Goal: Connect with others: Connect with others

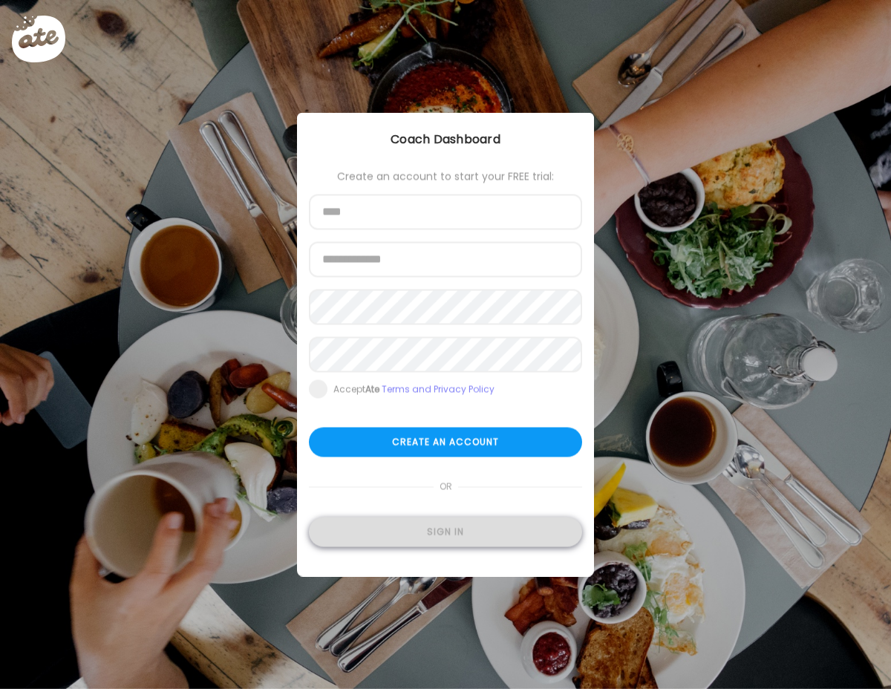
click at [404, 540] on div "Sign in" at bounding box center [445, 532] width 273 height 30
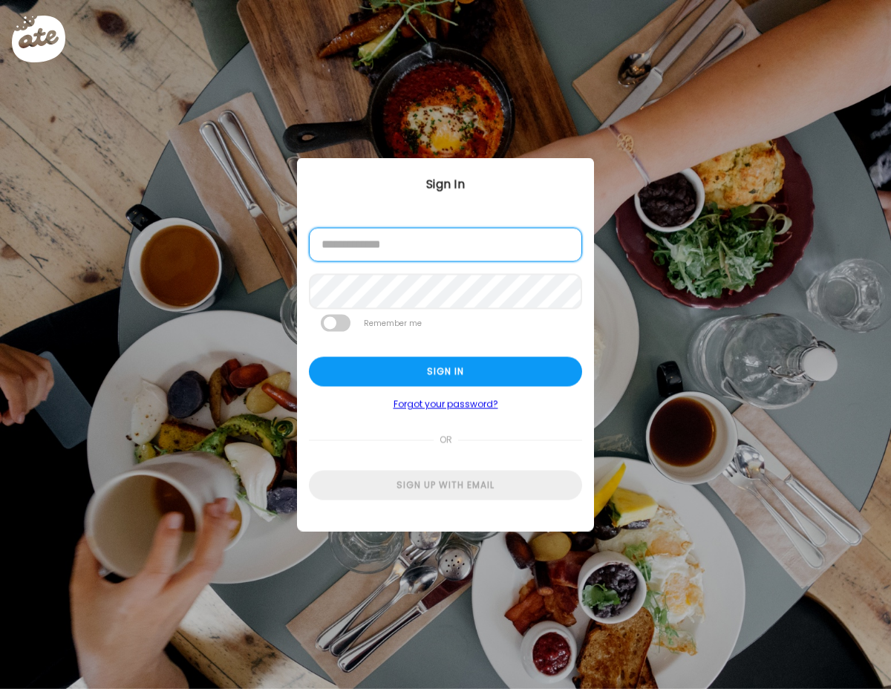
click at [422, 243] on input "email" at bounding box center [445, 245] width 273 height 34
type input "**********"
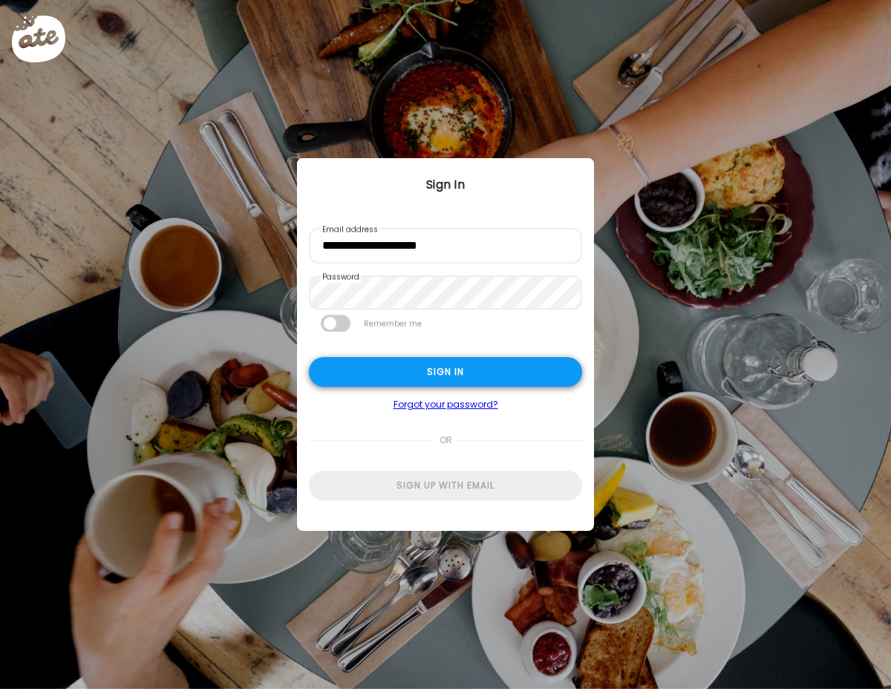
click at [456, 382] on div "Sign in" at bounding box center [445, 372] width 273 height 30
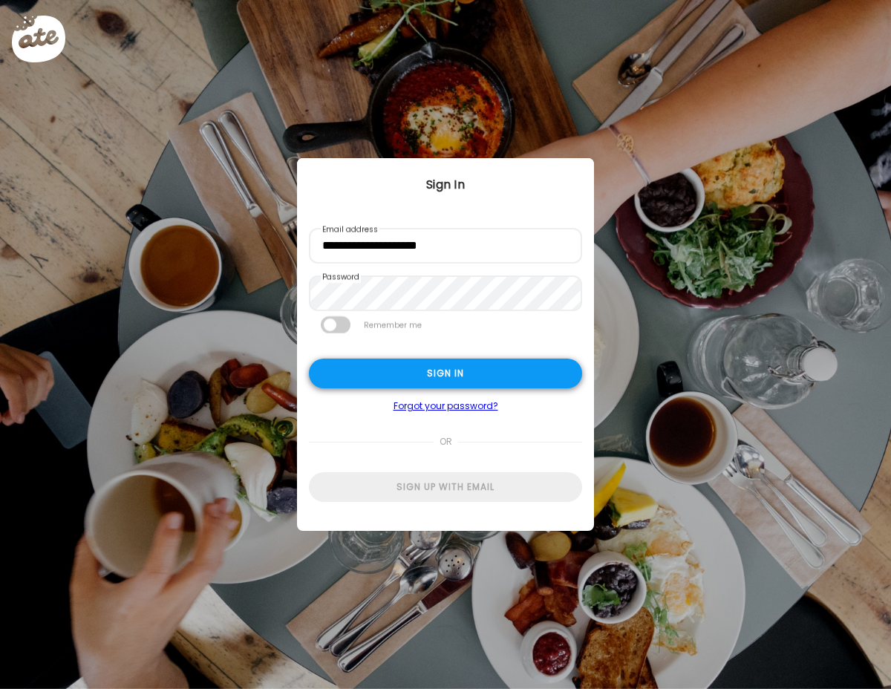
type input "**********"
type textarea "**********"
type input "**********"
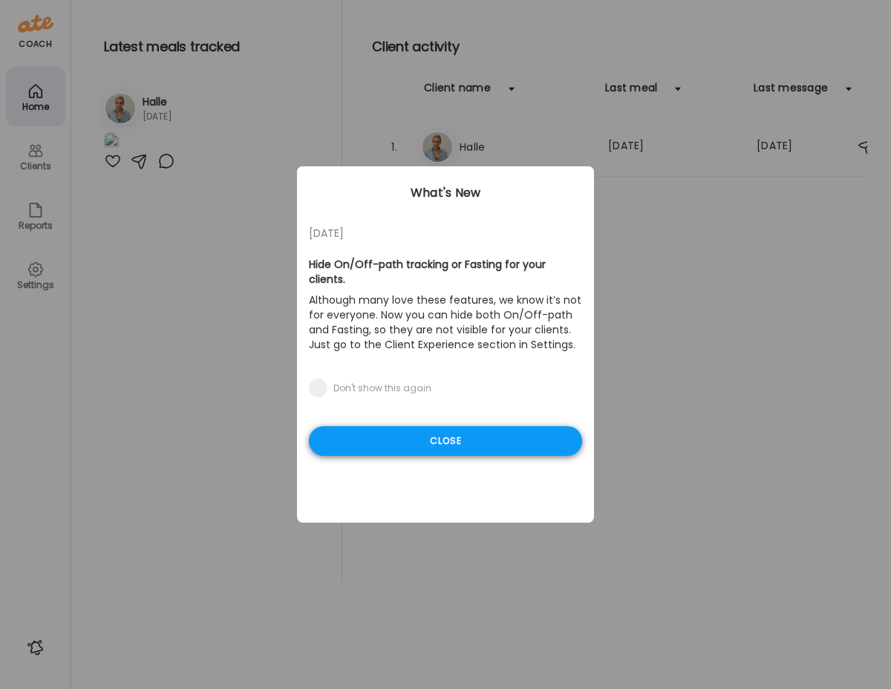
click at [446, 426] on div "Close" at bounding box center [445, 441] width 273 height 30
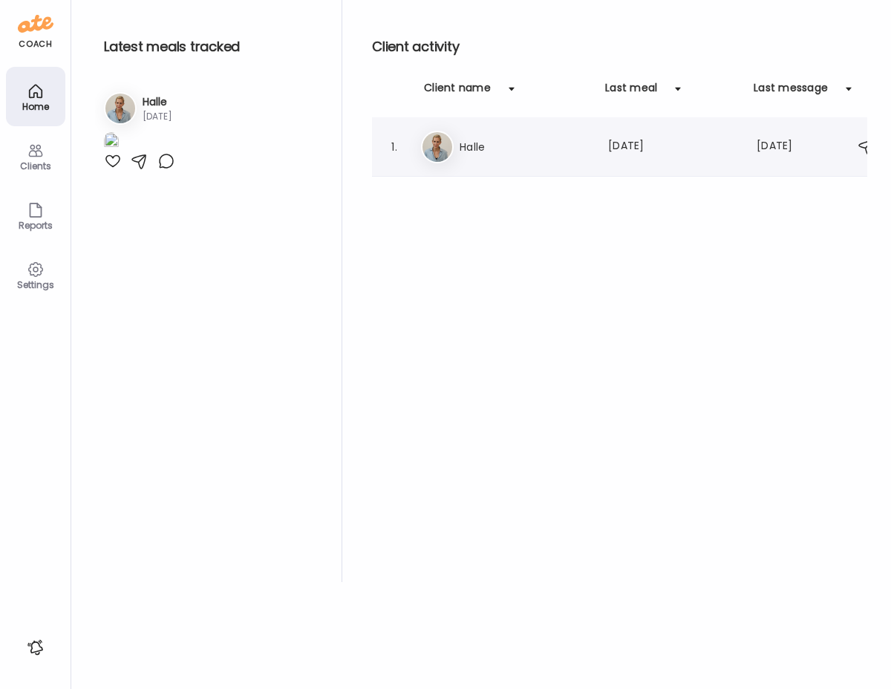
click at [491, 140] on h3 "Halle" at bounding box center [524, 147] width 131 height 18
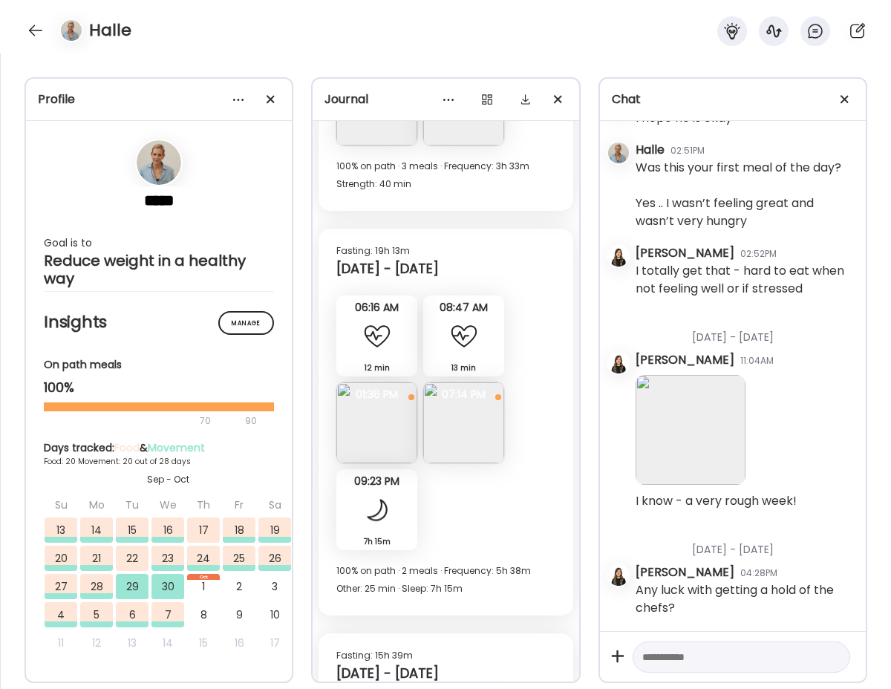
scroll to position [10514, 0]
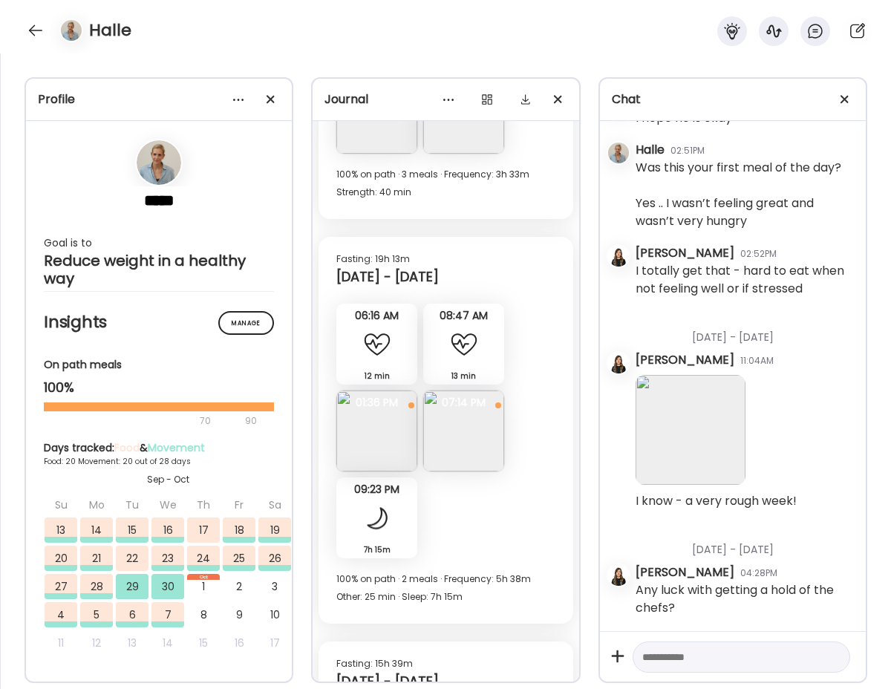
click at [364, 439] on img at bounding box center [376, 430] width 81 height 81
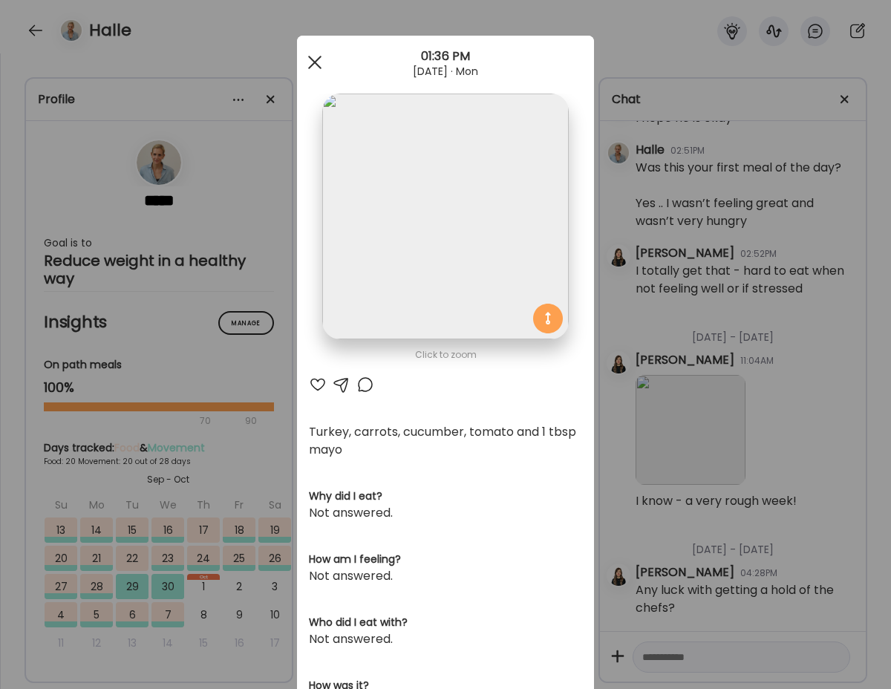
click at [309, 64] on div at bounding box center [315, 62] width 30 height 30
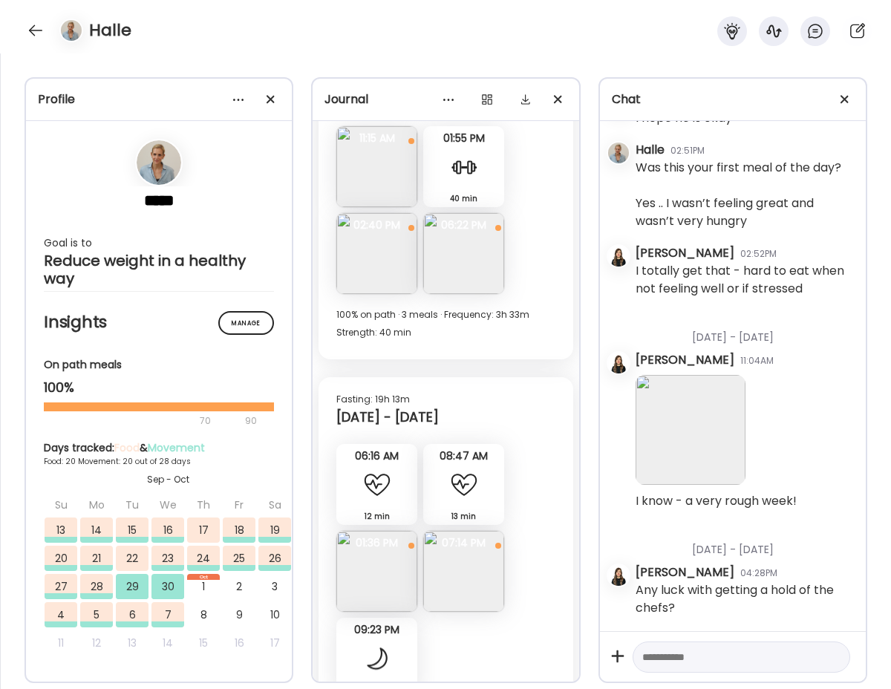
scroll to position [10361, 0]
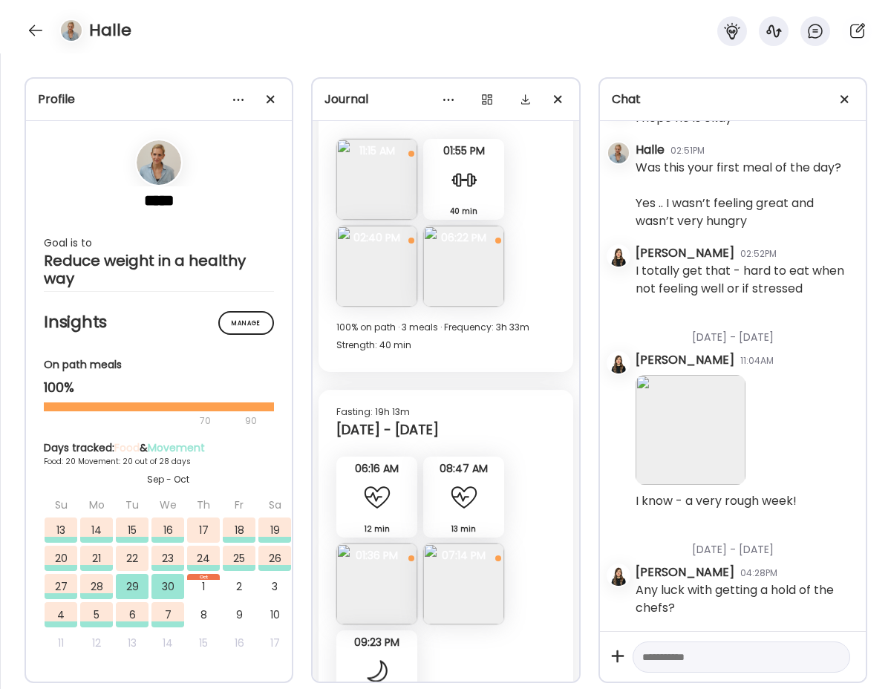
click at [470, 289] on img at bounding box center [463, 266] width 81 height 81
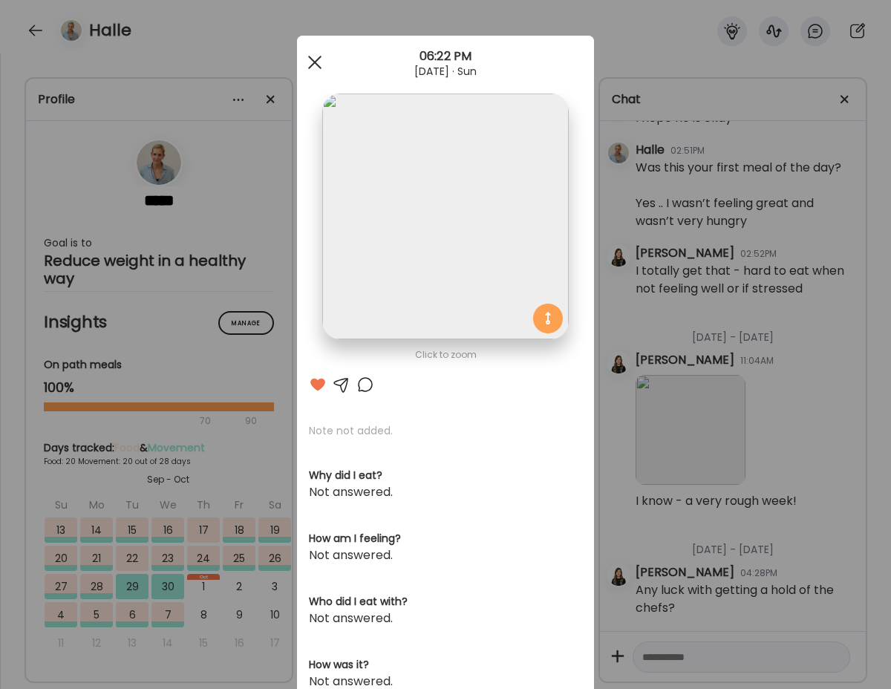
click at [315, 62] on span at bounding box center [314, 62] width 13 height 13
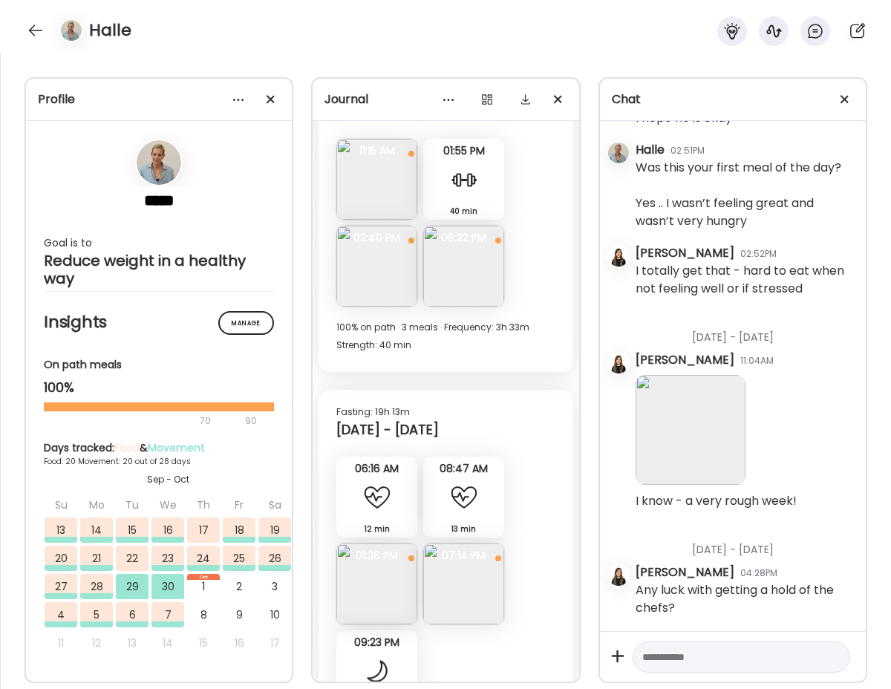
click at [384, 502] on div at bounding box center [377, 497] width 30 height 30
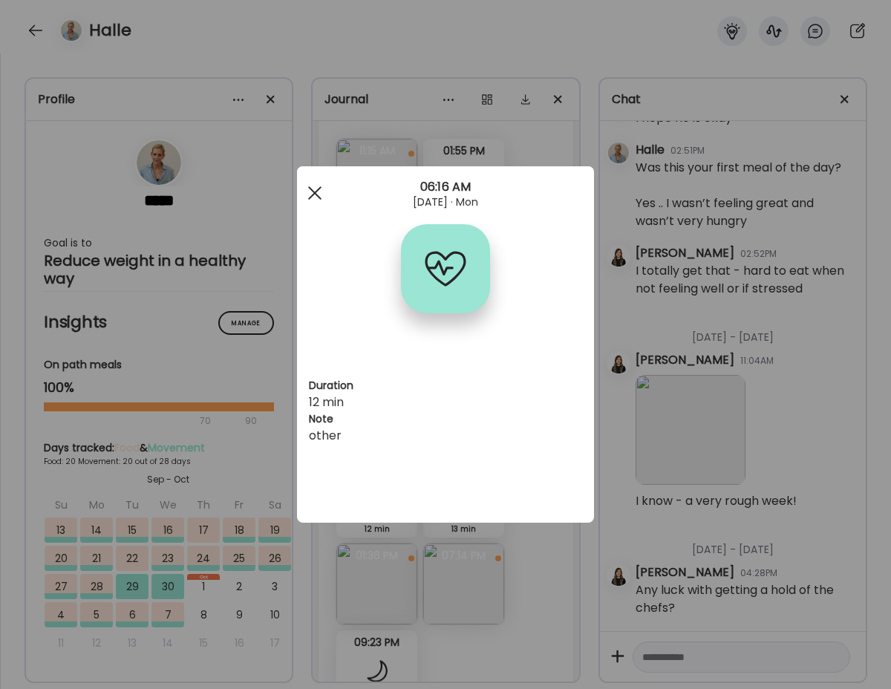
click at [311, 192] on div at bounding box center [315, 193] width 30 height 30
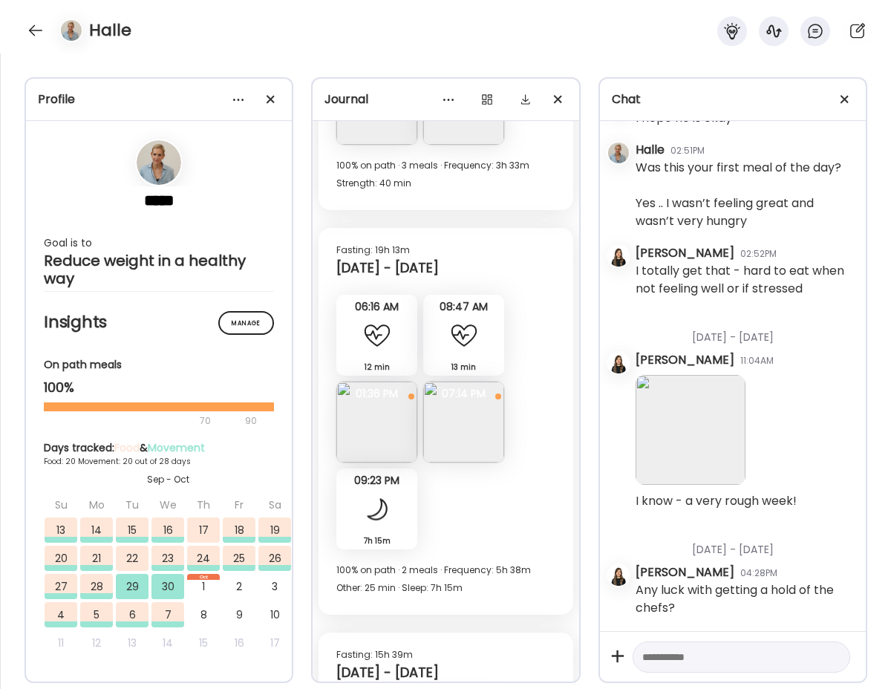
scroll to position [10541, 0]
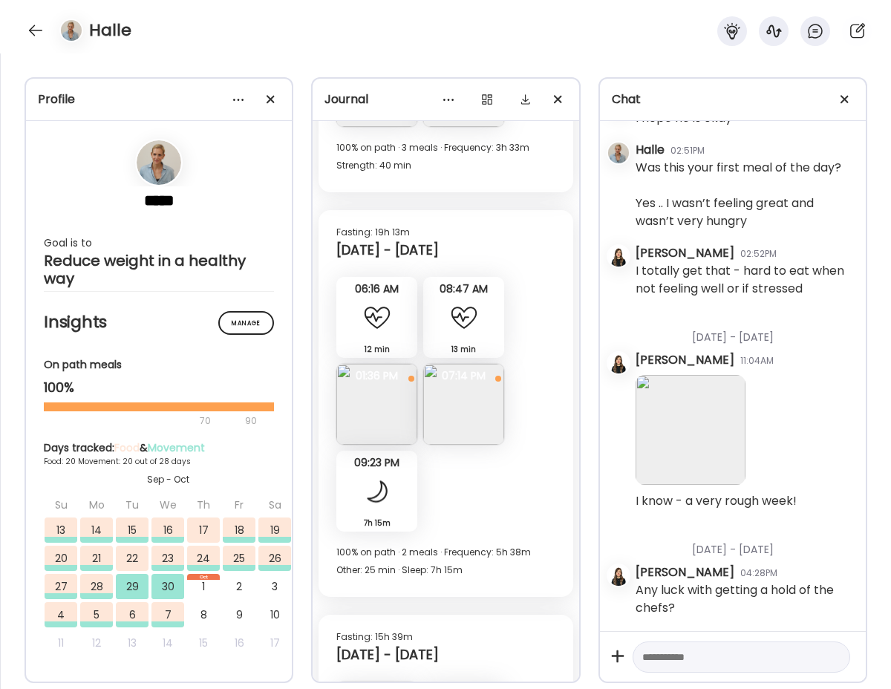
click at [378, 401] on img at bounding box center [376, 404] width 81 height 81
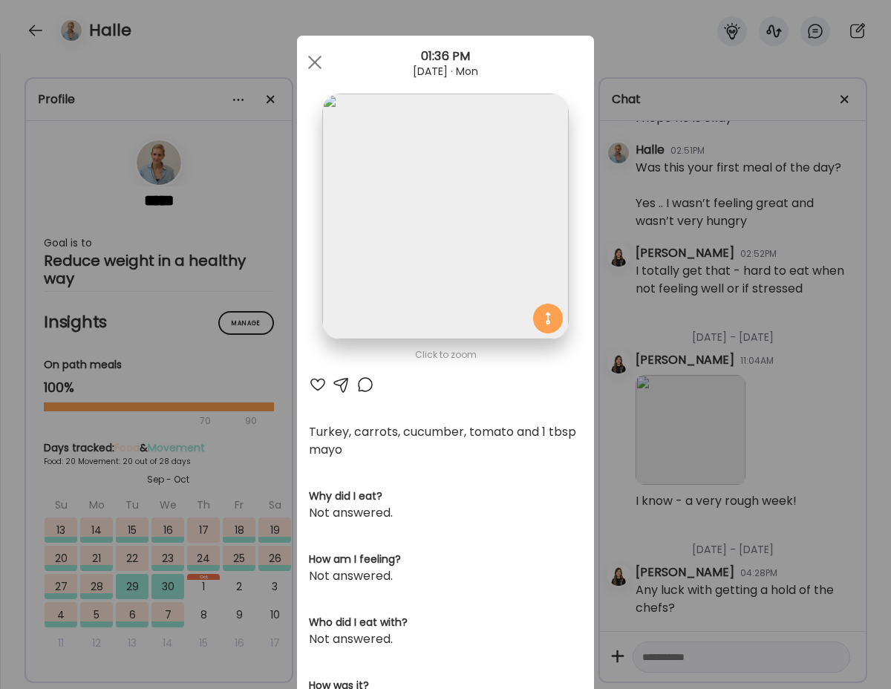
click at [318, 383] on div at bounding box center [318, 385] width 18 height 18
click at [319, 52] on div at bounding box center [315, 62] width 30 height 30
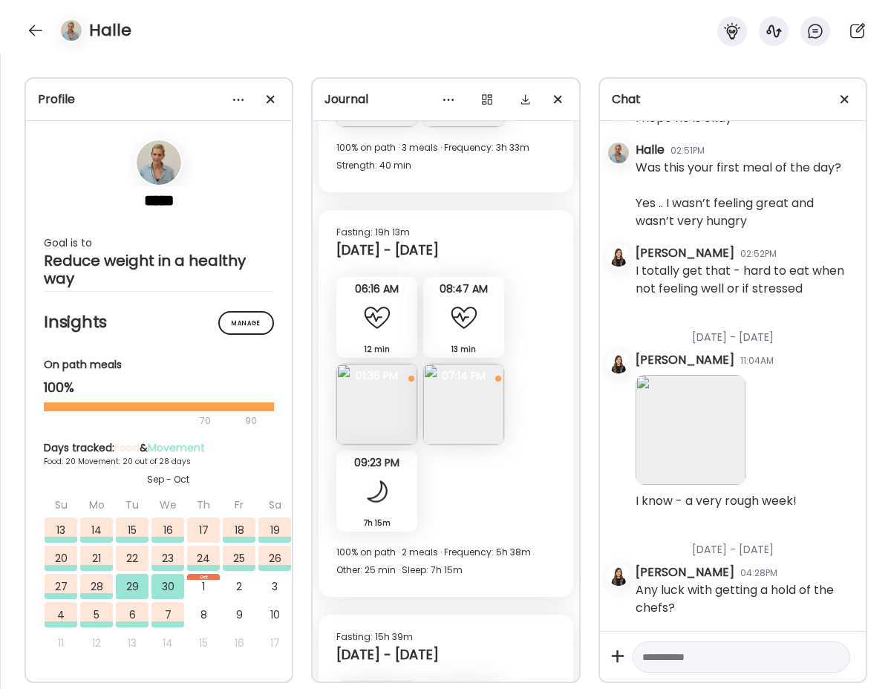
click at [468, 407] on img at bounding box center [463, 404] width 81 height 81
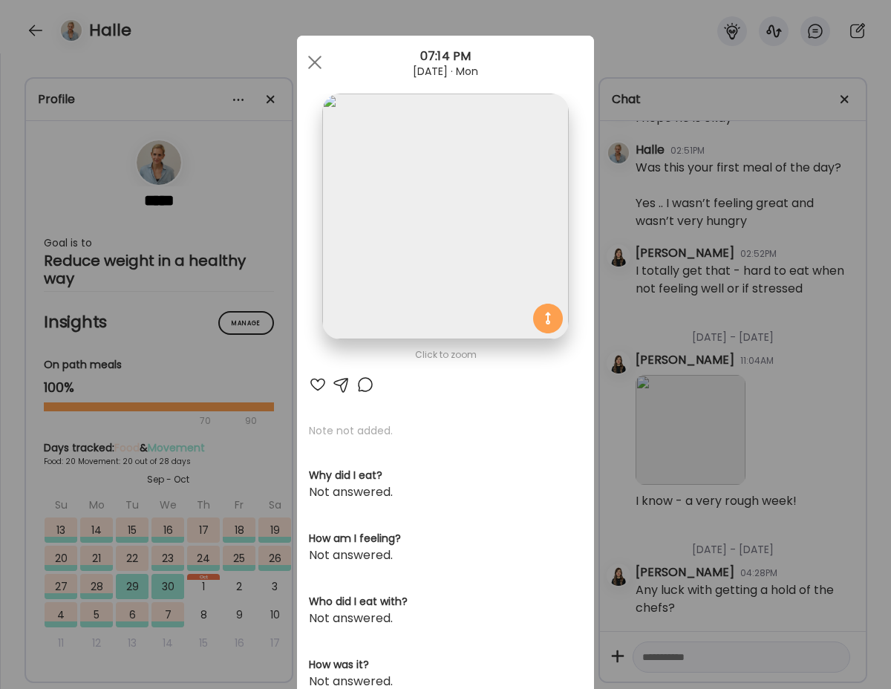
click at [316, 381] on div at bounding box center [318, 385] width 18 height 18
click at [313, 56] on div at bounding box center [315, 62] width 30 height 30
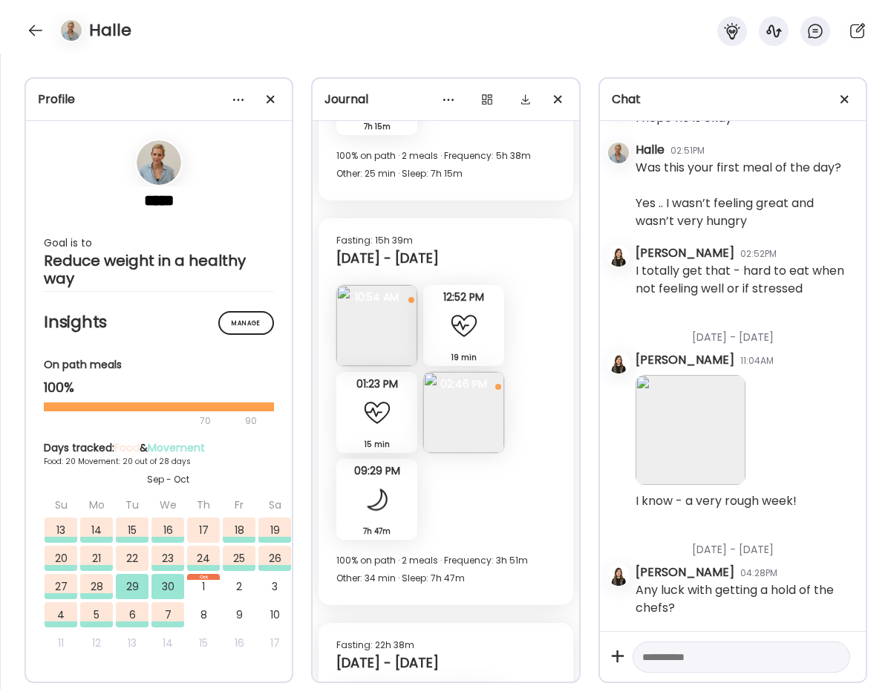
scroll to position [10947, 0]
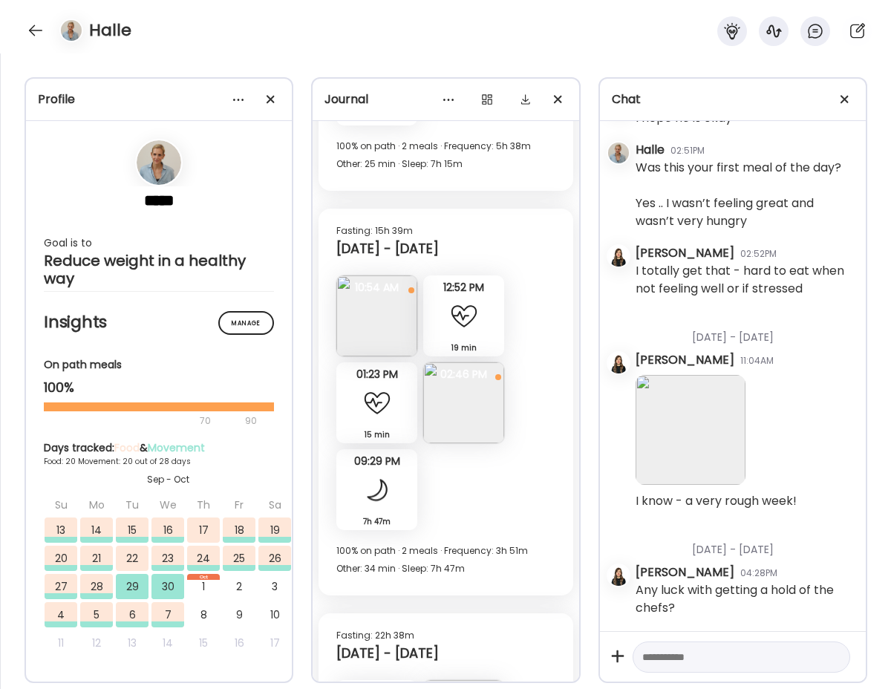
click at [385, 299] on img at bounding box center [376, 315] width 81 height 81
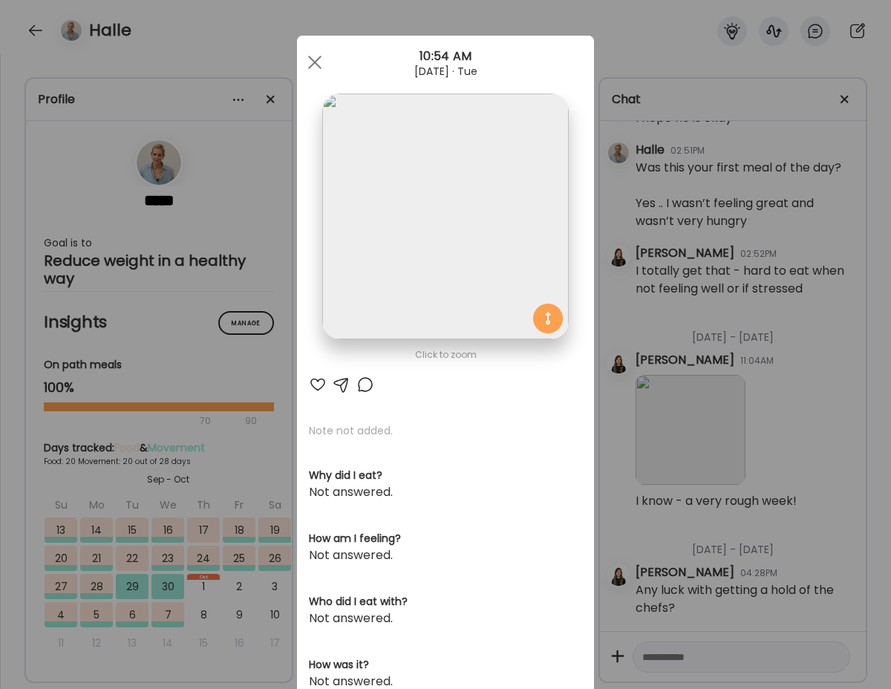
click at [316, 379] on div at bounding box center [318, 385] width 18 height 18
click at [315, 62] on span at bounding box center [314, 62] width 13 height 13
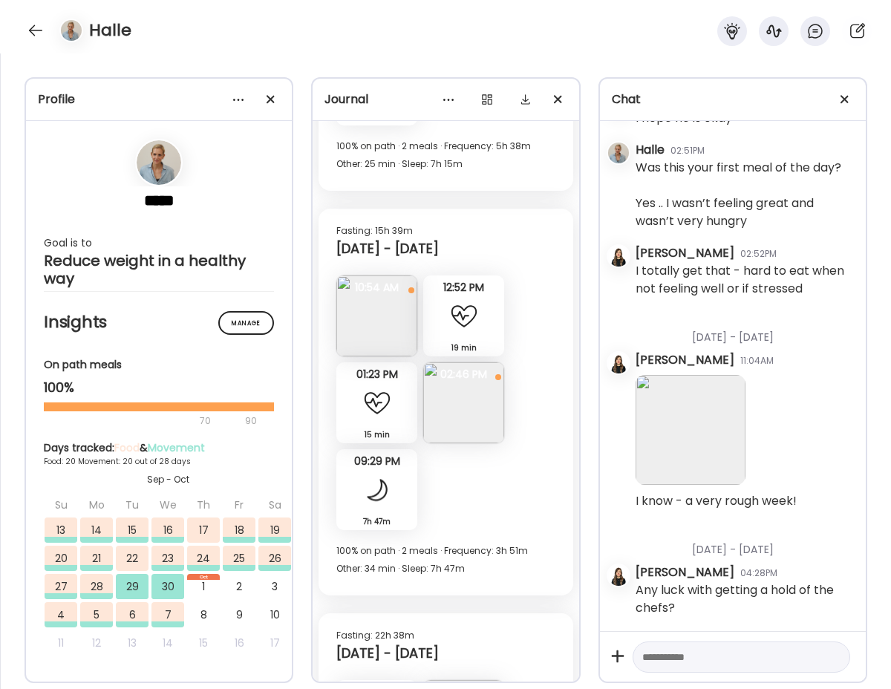
click at [449, 432] on img at bounding box center [463, 402] width 81 height 81
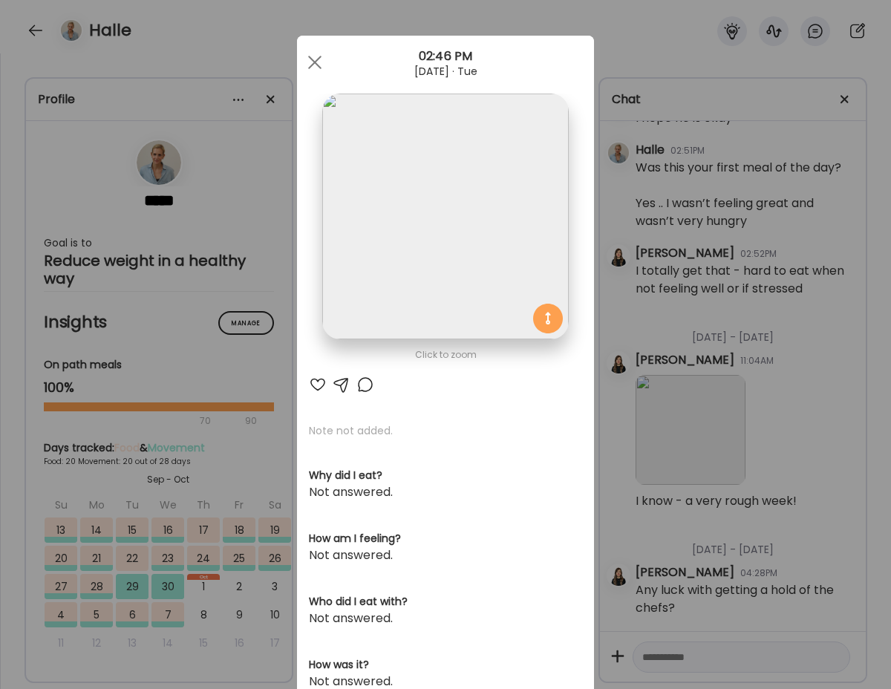
click at [312, 378] on div at bounding box center [318, 385] width 18 height 18
click at [315, 59] on div at bounding box center [315, 62] width 30 height 30
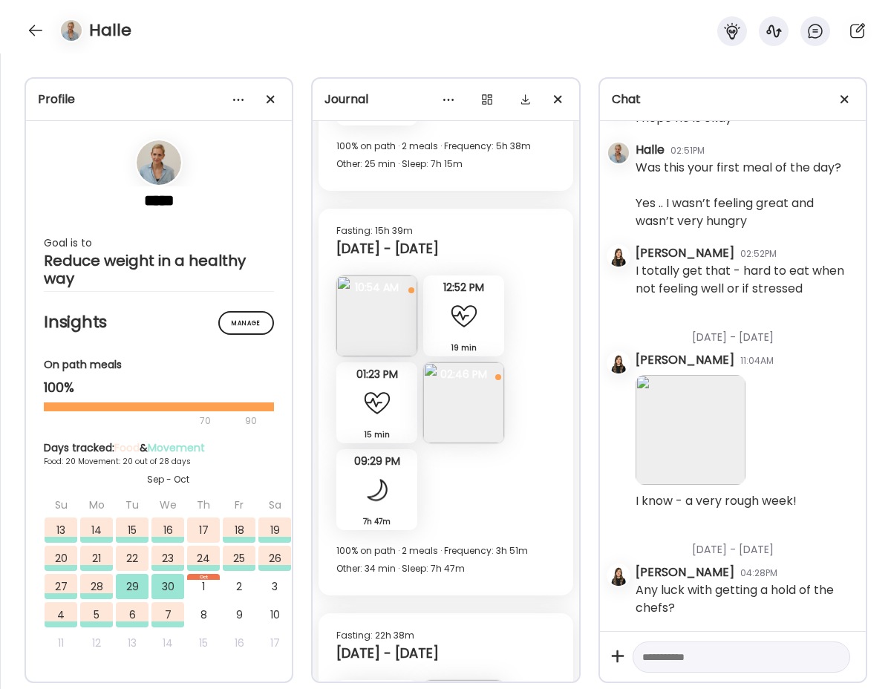
scroll to position [11097, 0]
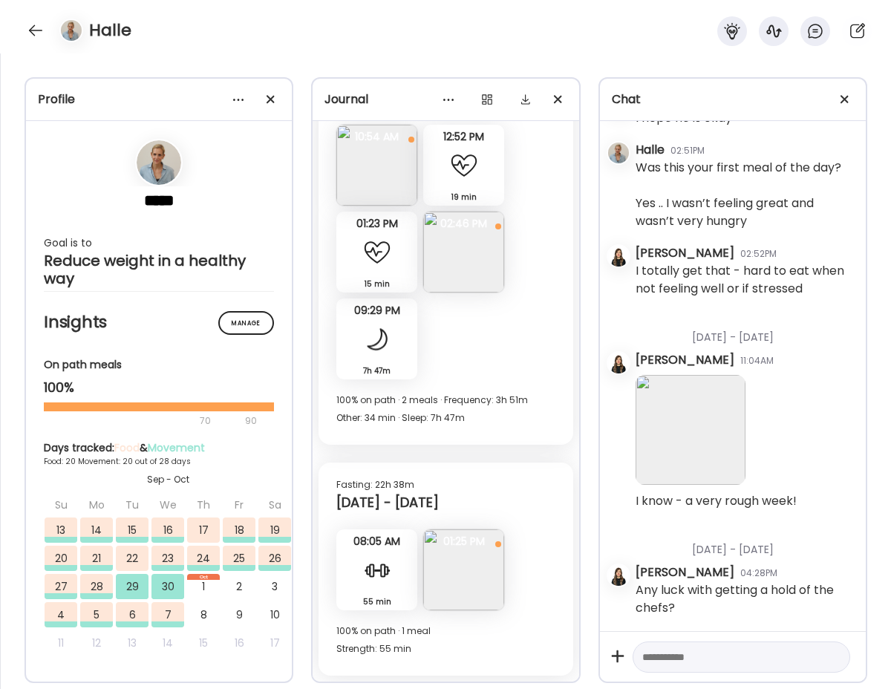
click at [470, 568] on img at bounding box center [463, 569] width 81 height 81
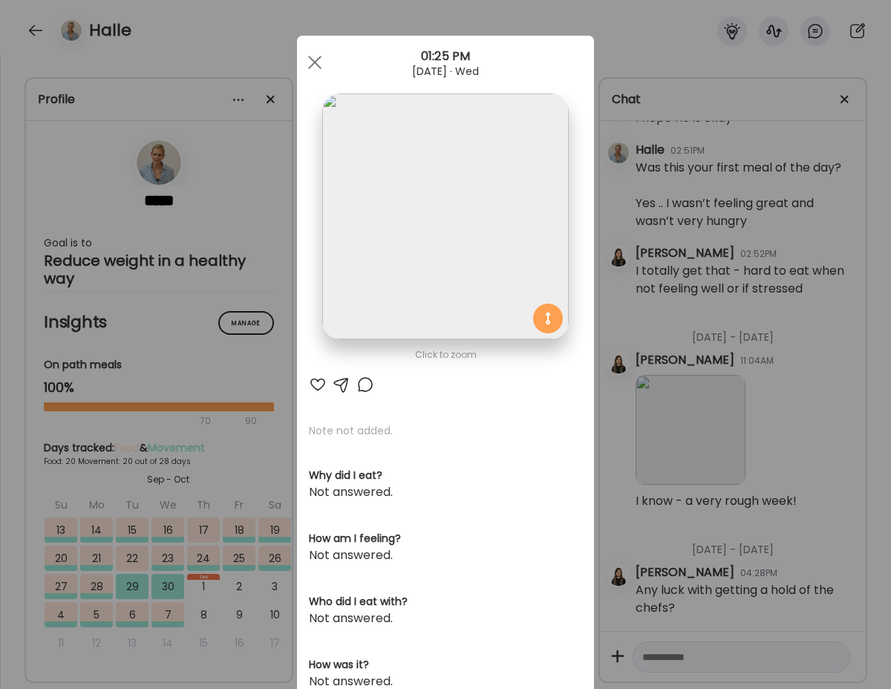
click at [315, 380] on div at bounding box center [318, 385] width 18 height 18
click at [339, 383] on div at bounding box center [341, 385] width 18 height 18
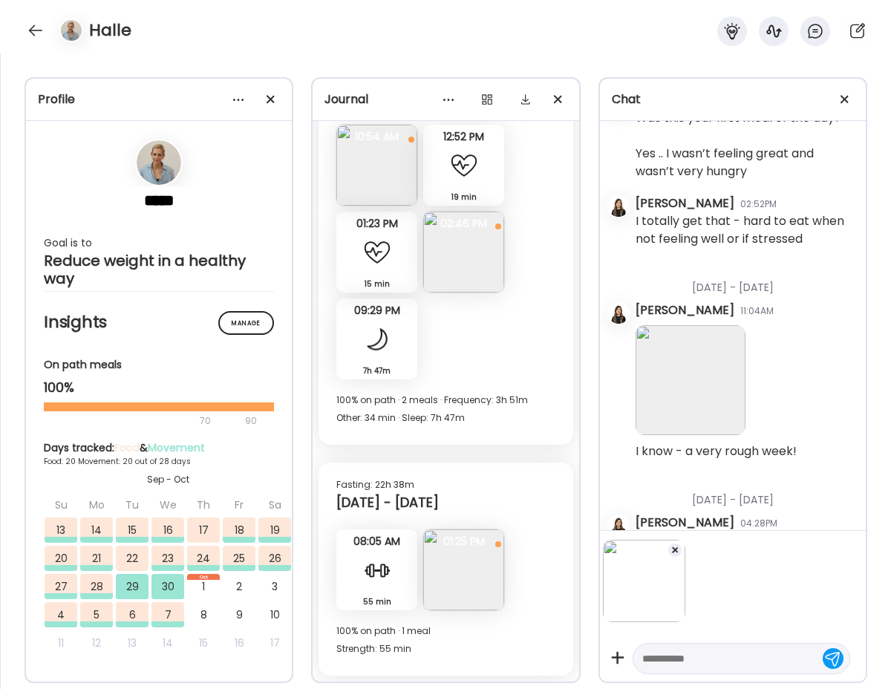
scroll to position [67093, 0]
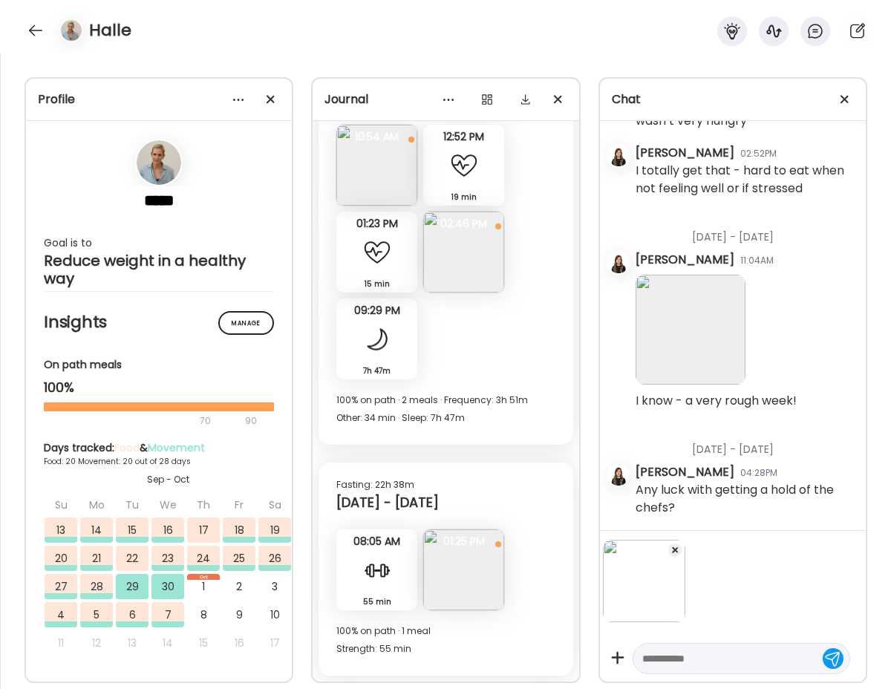
click at [750, 649] on textarea at bounding box center [727, 658] width 171 height 18
type textarea "**********"
click at [830, 657] on div at bounding box center [832, 656] width 21 height 21
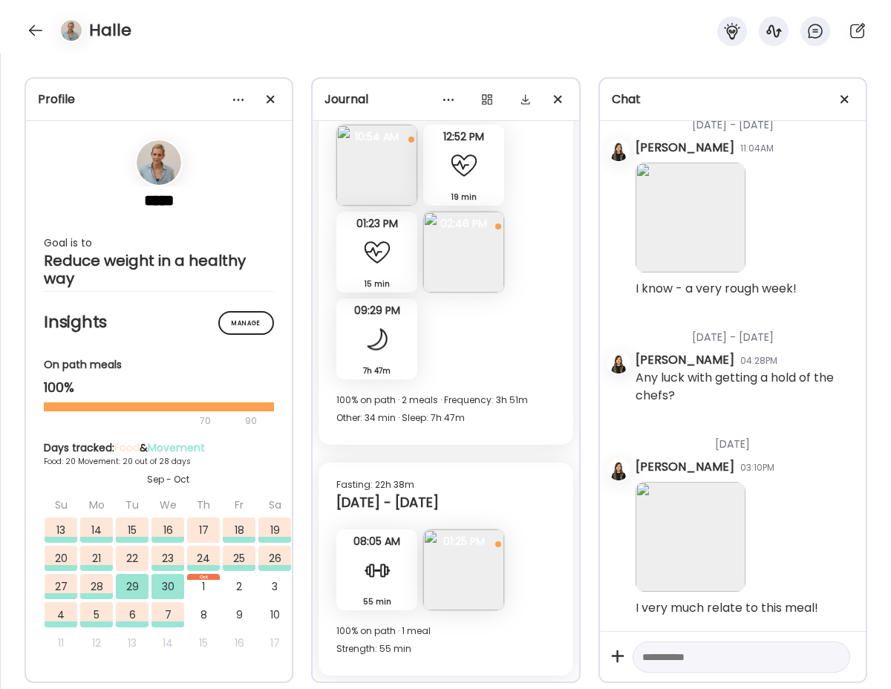
scroll to position [67212, 0]
